Goal: Transaction & Acquisition: Purchase product/service

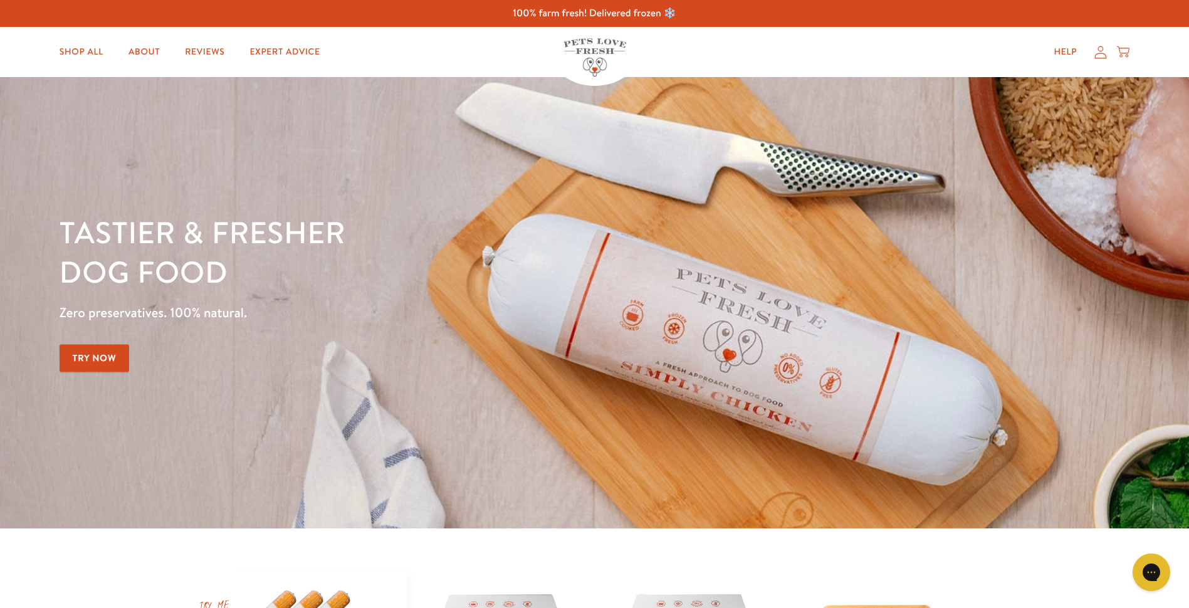
click at [99, 352] on link "Try Now" at bounding box center [95, 358] width 70 height 28
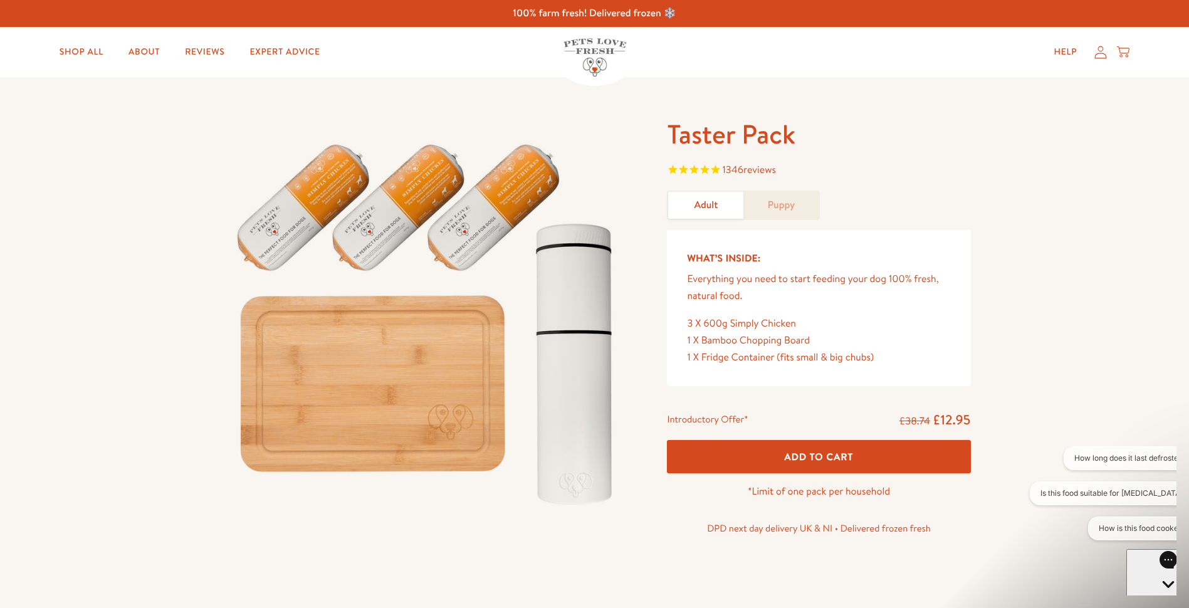
click at [820, 458] on span "Add To Cart" at bounding box center [819, 456] width 69 height 13
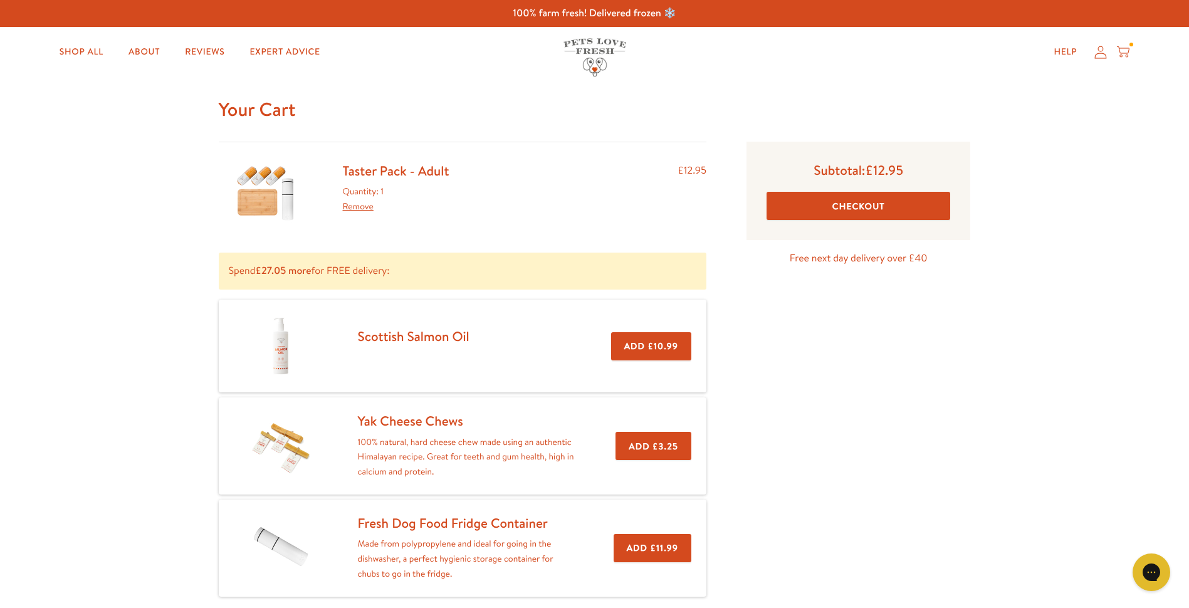
click at [861, 206] on button "Checkout" at bounding box center [859, 206] width 184 height 28
